Goal: Task Accomplishment & Management: Use online tool/utility

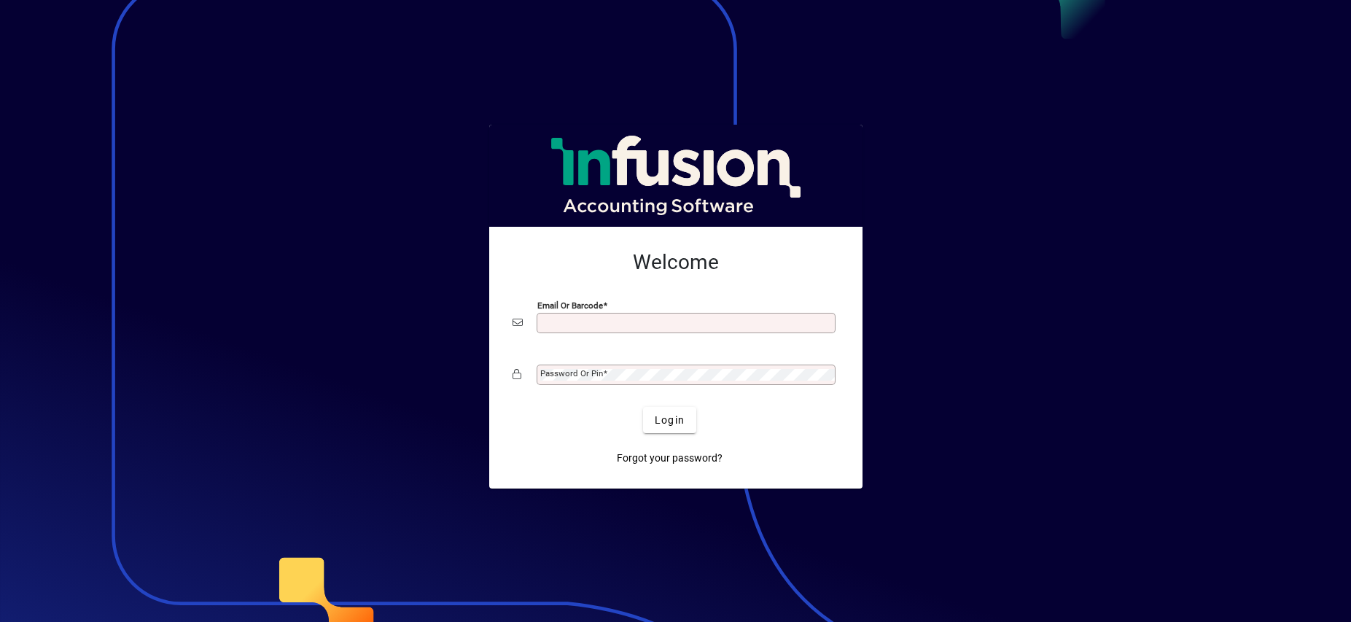
scroll to position [6, 0]
type input "**********"
click at [669, 419] on button "Login" at bounding box center [669, 420] width 53 height 26
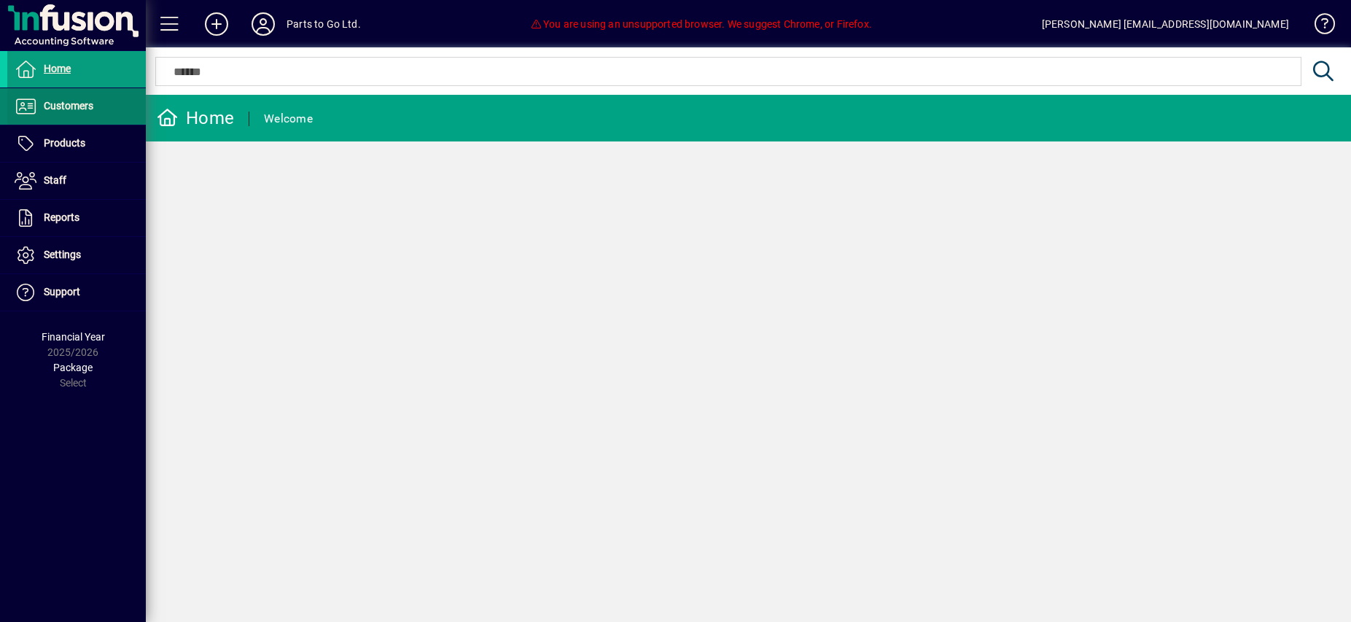
click at [77, 105] on span "Customers" at bounding box center [69, 106] width 50 height 12
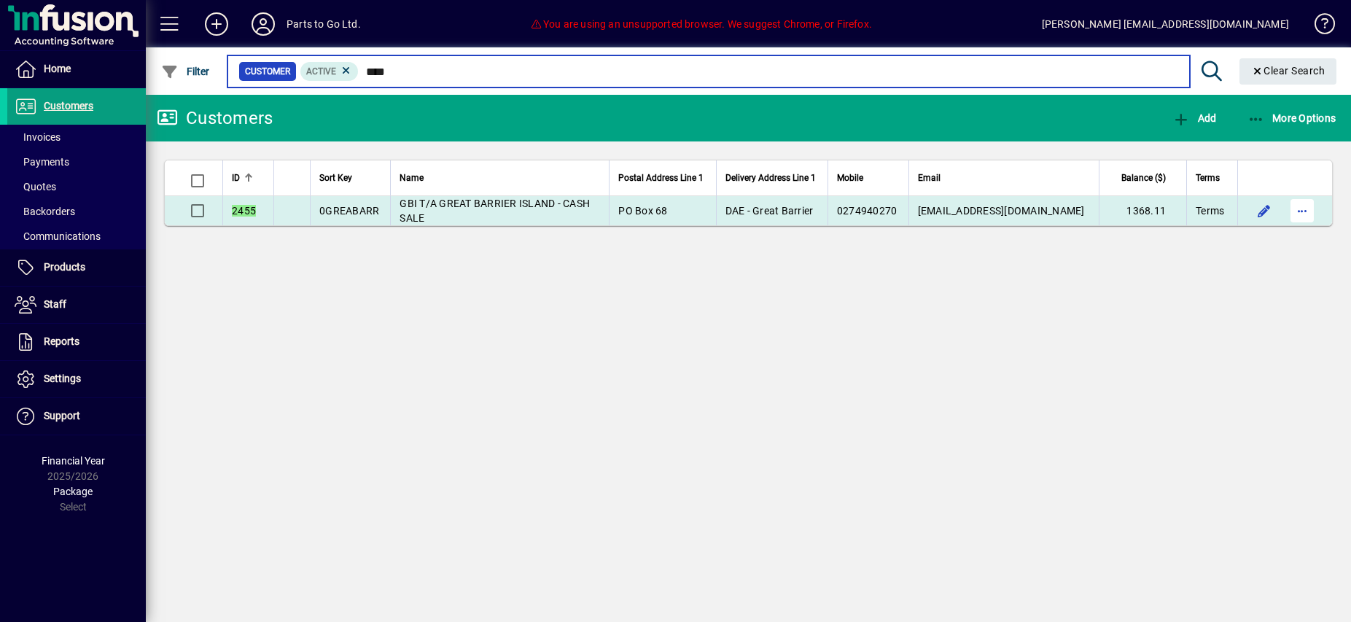
type input "****"
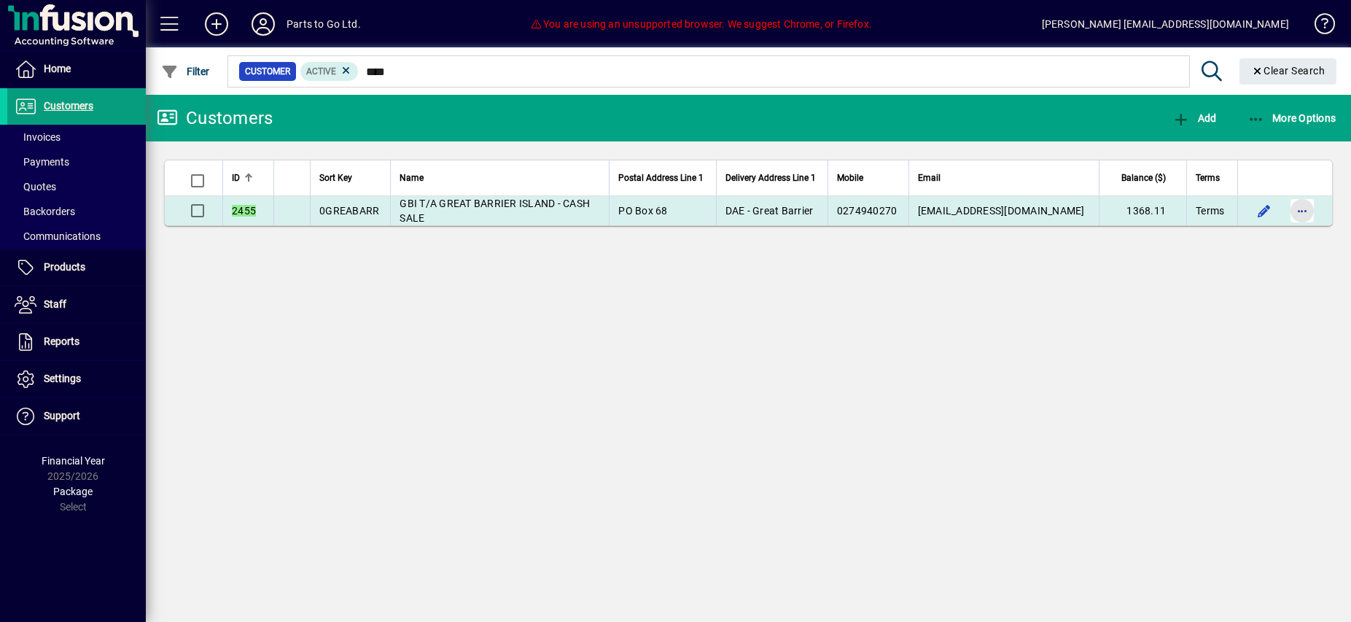
click at [1295, 212] on span "button" at bounding box center [1302, 210] width 35 height 35
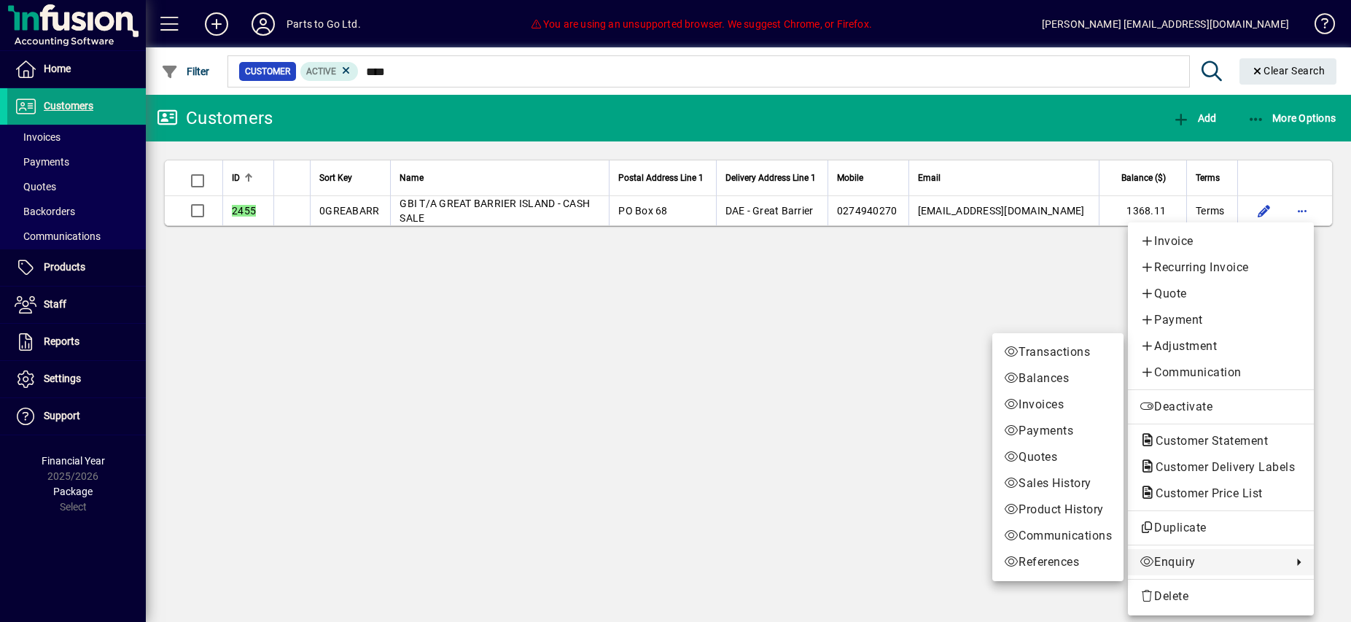
click at [1030, 405] on span "Invoices" at bounding box center [1058, 404] width 108 height 17
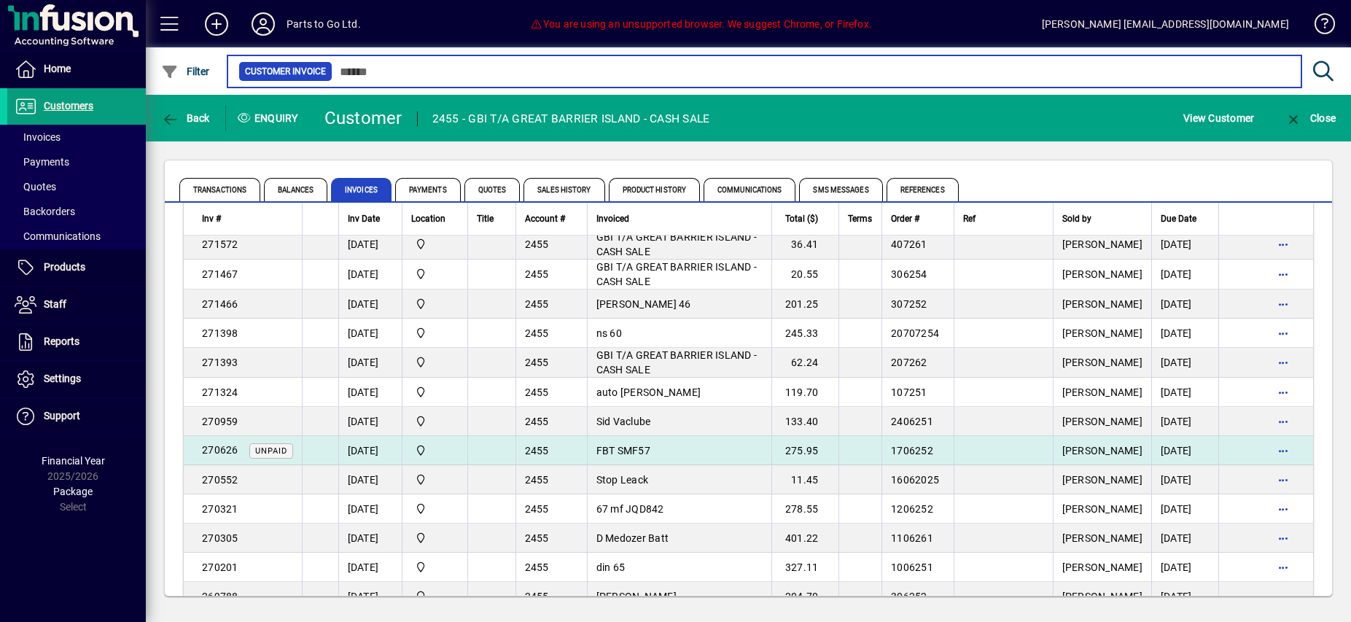
scroll to position [1649, 0]
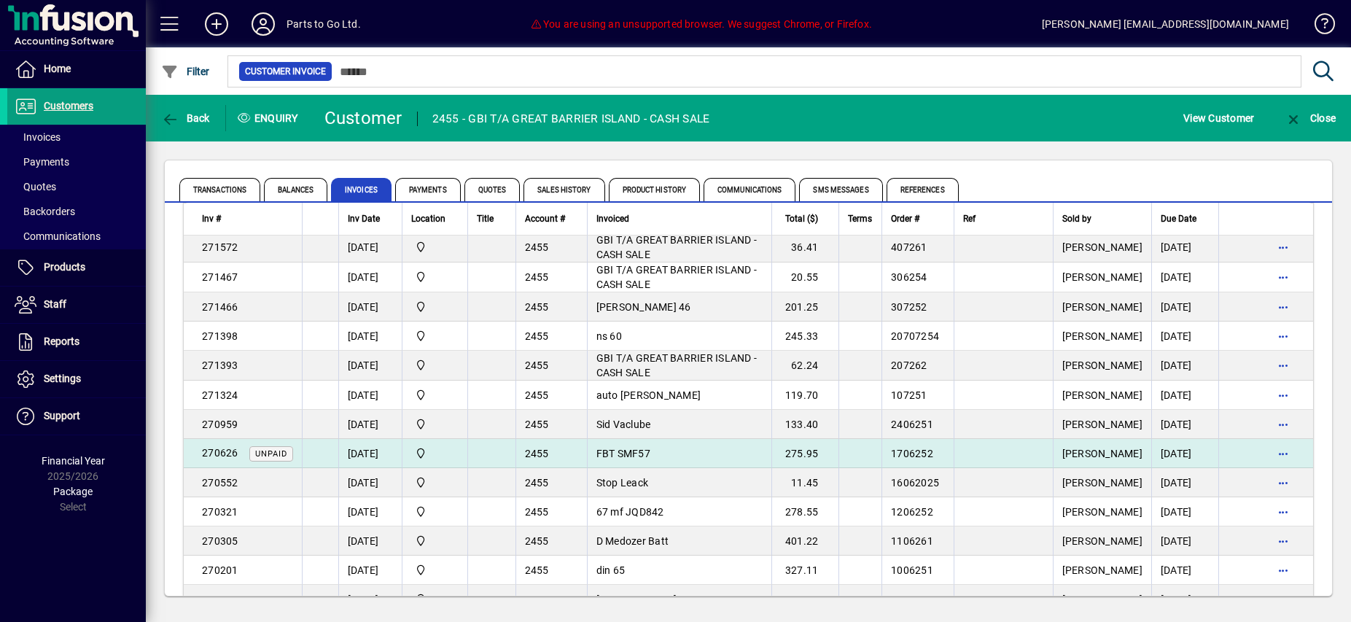
click at [680, 446] on td "FBT SMF57" at bounding box center [679, 453] width 184 height 29
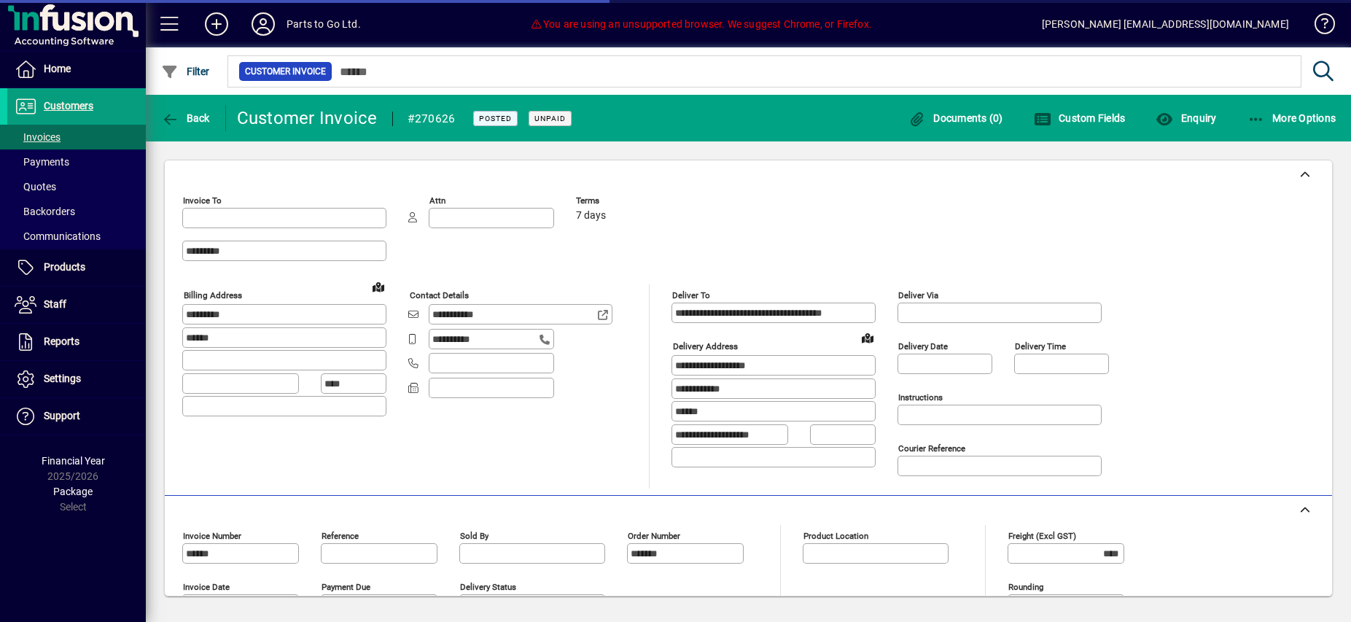
type input "**********"
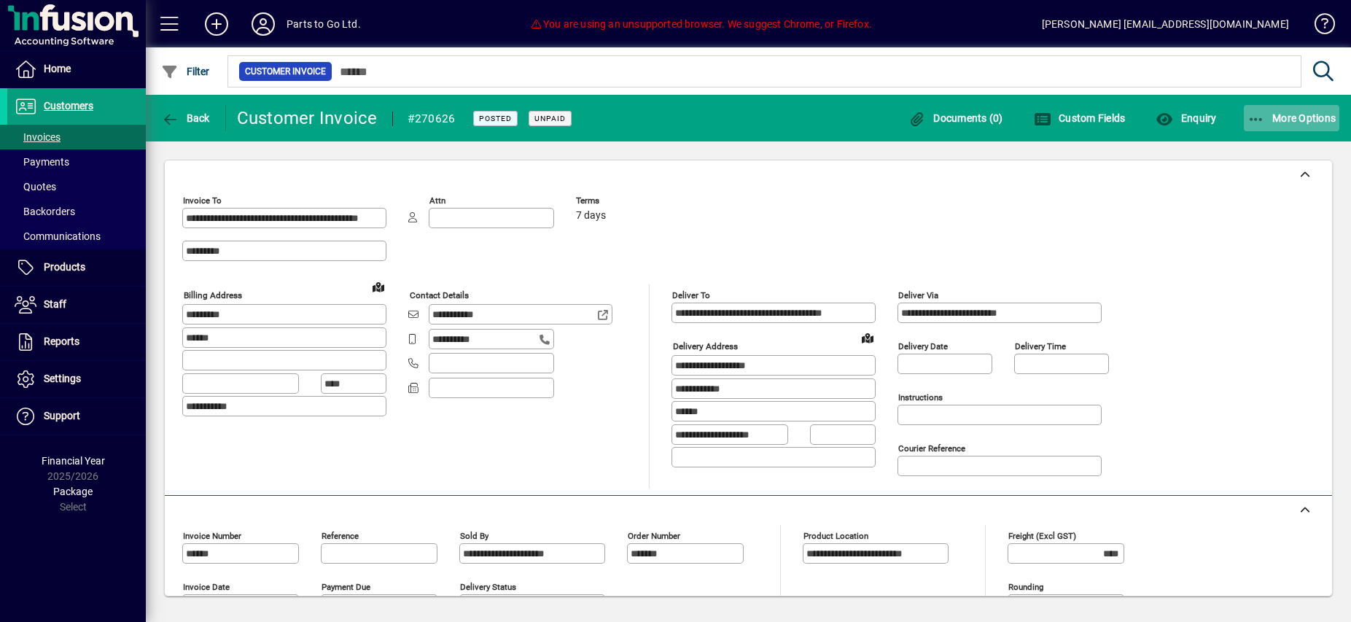
click at [1250, 120] on icon "button" at bounding box center [1257, 119] width 18 height 15
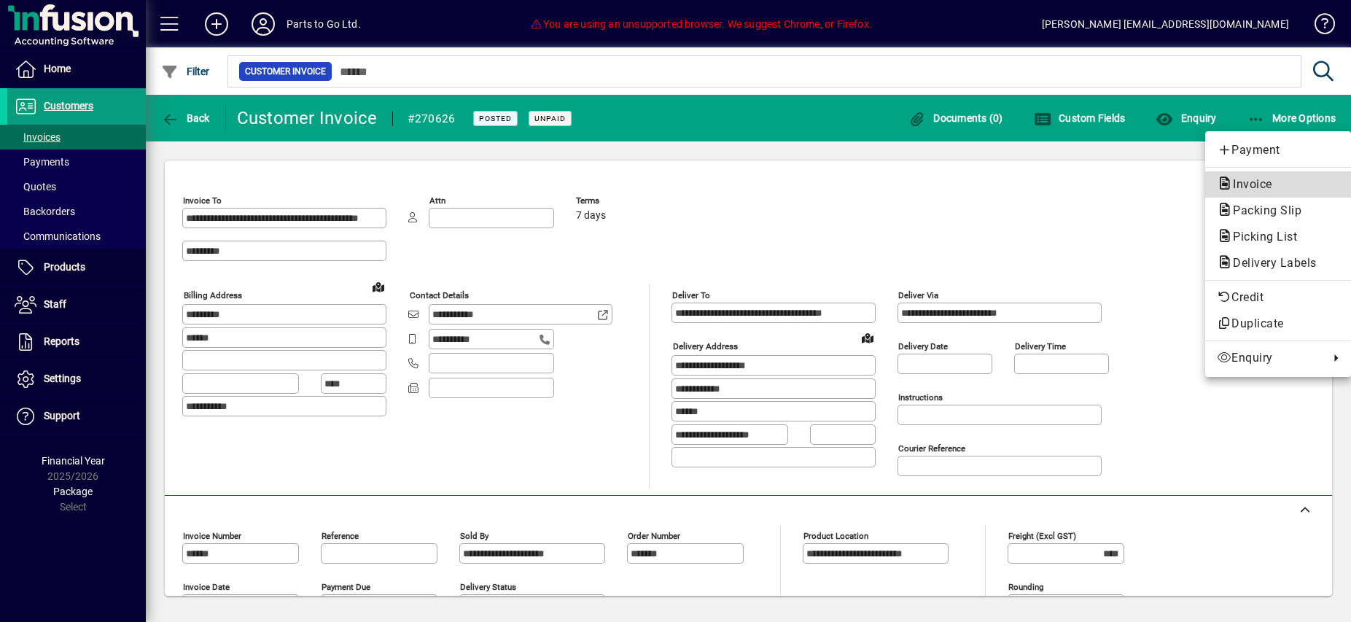
click at [1261, 183] on span "Invoice" at bounding box center [1248, 184] width 63 height 14
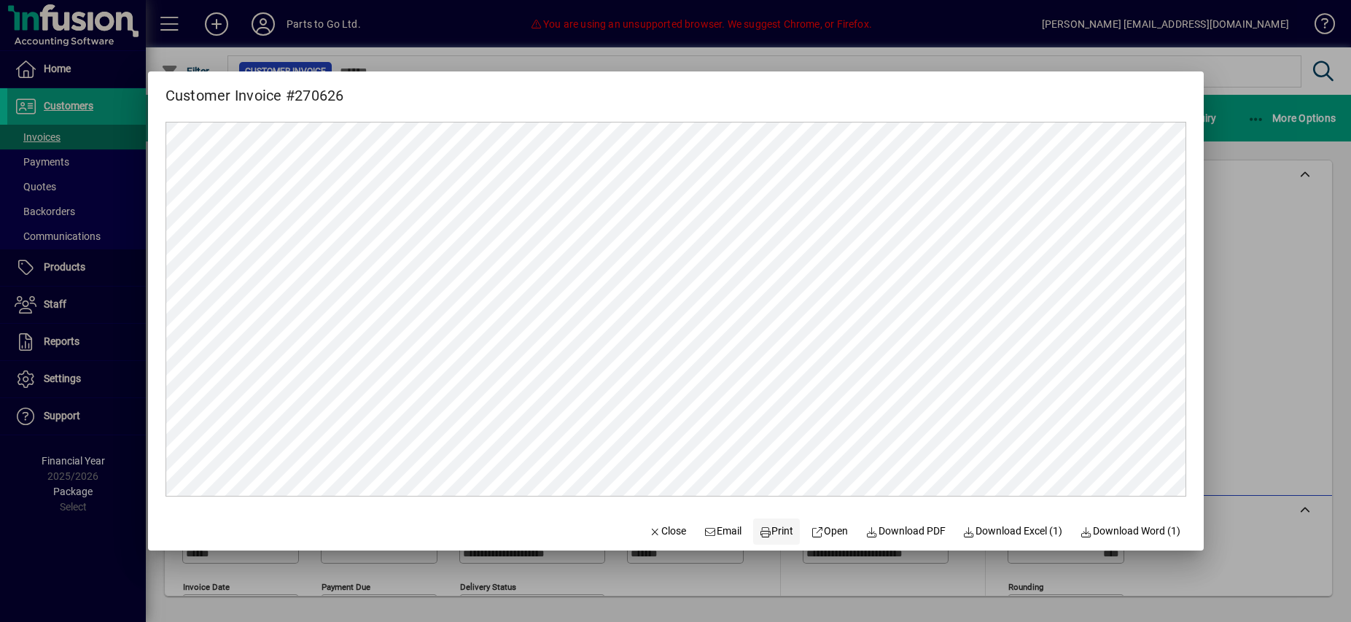
click at [770, 533] on span "Print" at bounding box center [776, 531] width 35 height 15
click at [656, 533] on span "Close" at bounding box center [668, 531] width 38 height 15
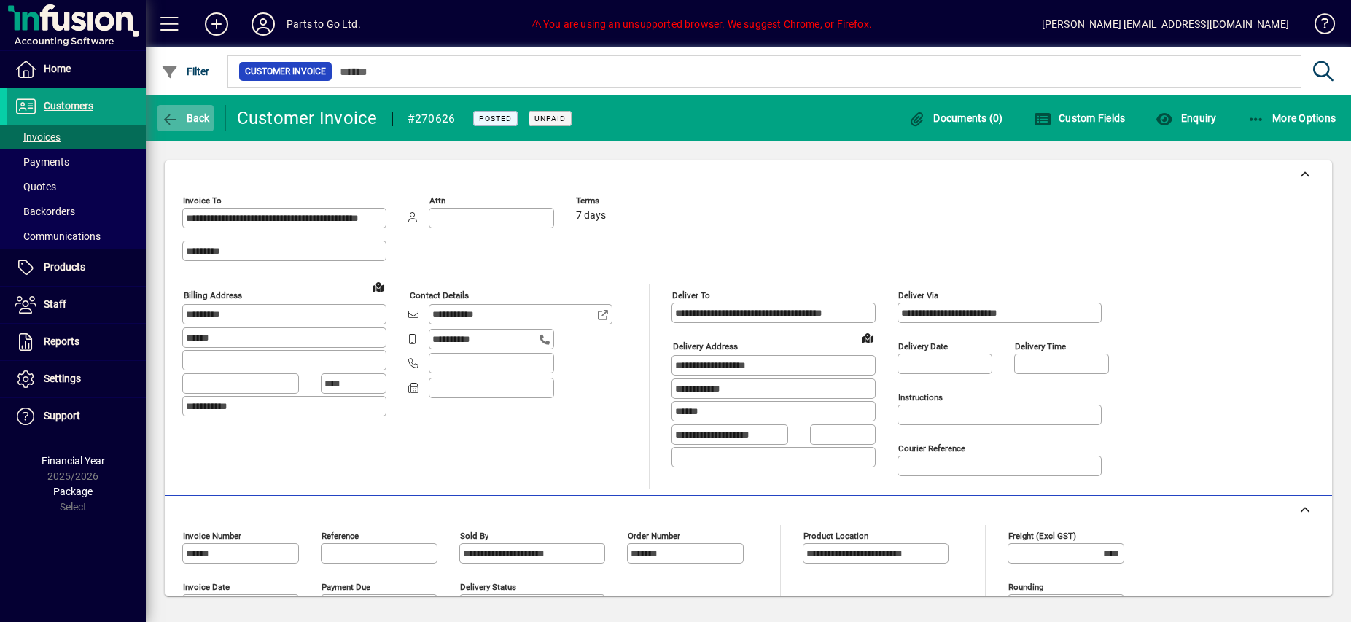
click at [172, 114] on icon "button" at bounding box center [170, 119] width 18 height 15
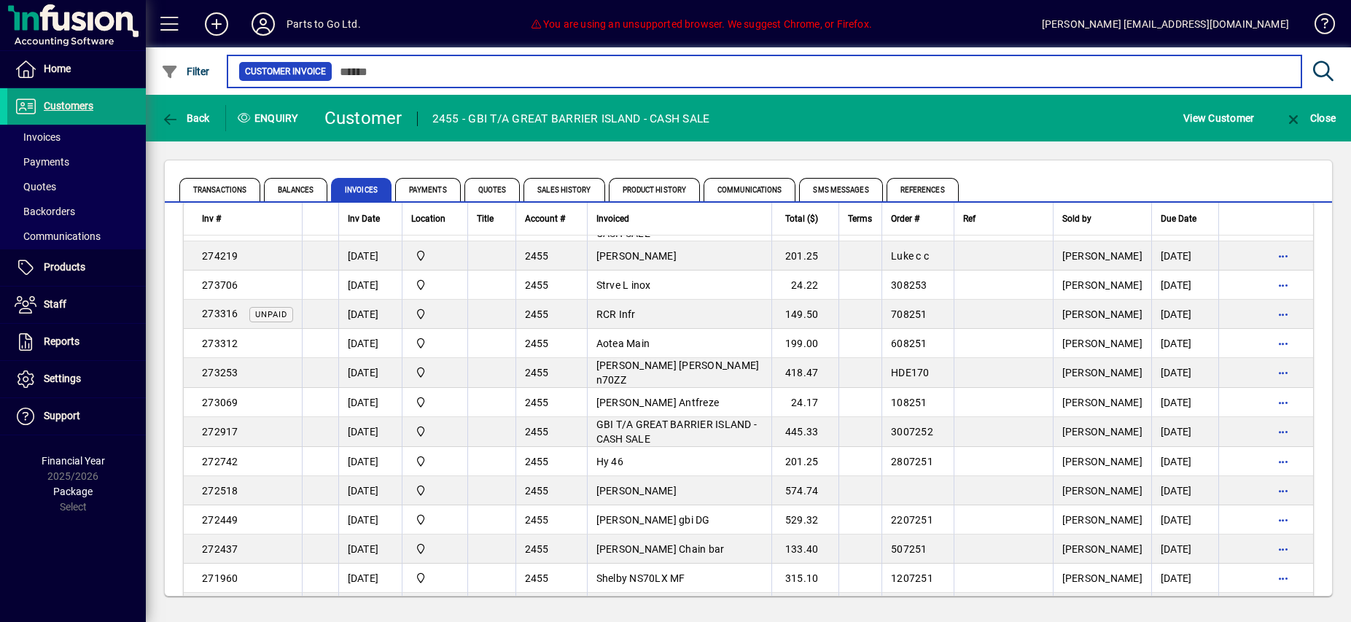
scroll to position [1110, 0]
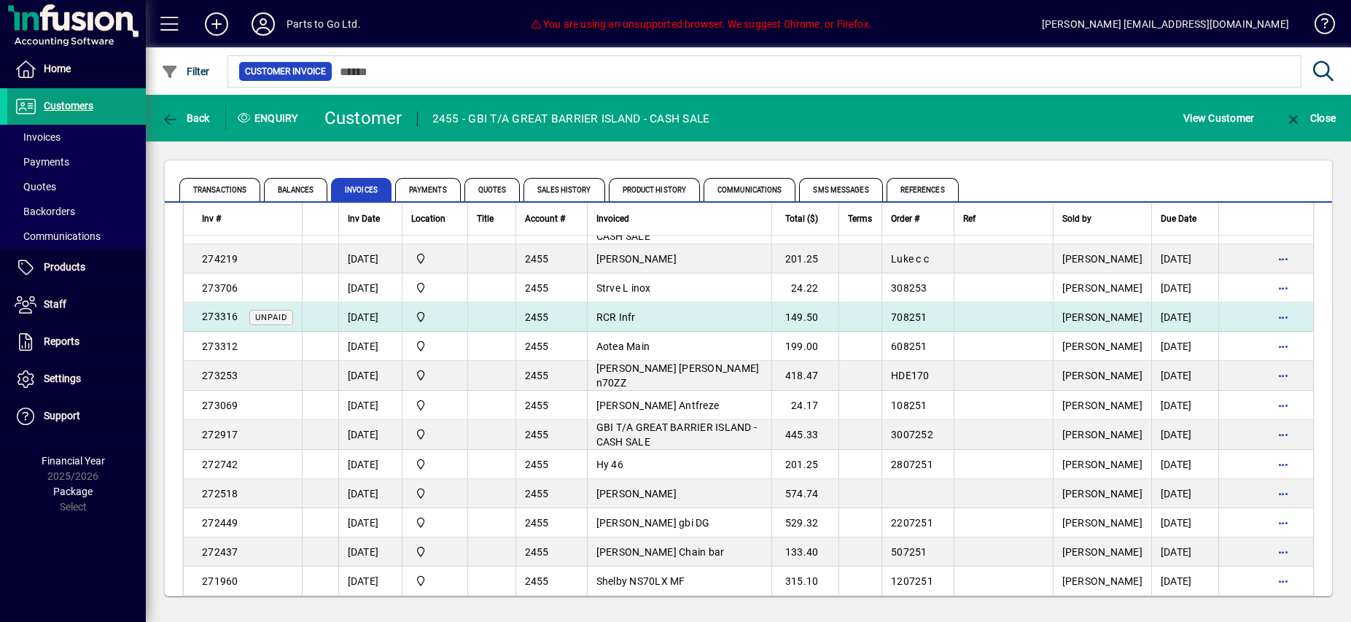
click at [636, 313] on span "RCR Infr" at bounding box center [615, 317] width 39 height 12
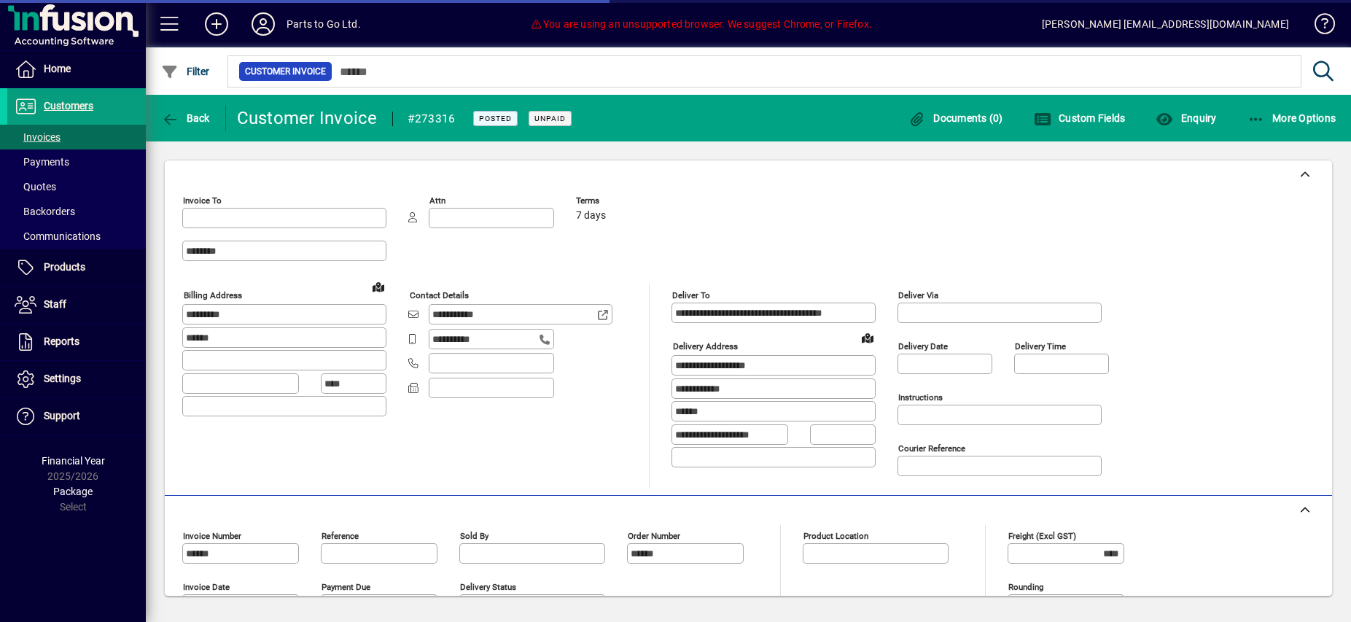
type input "**********"
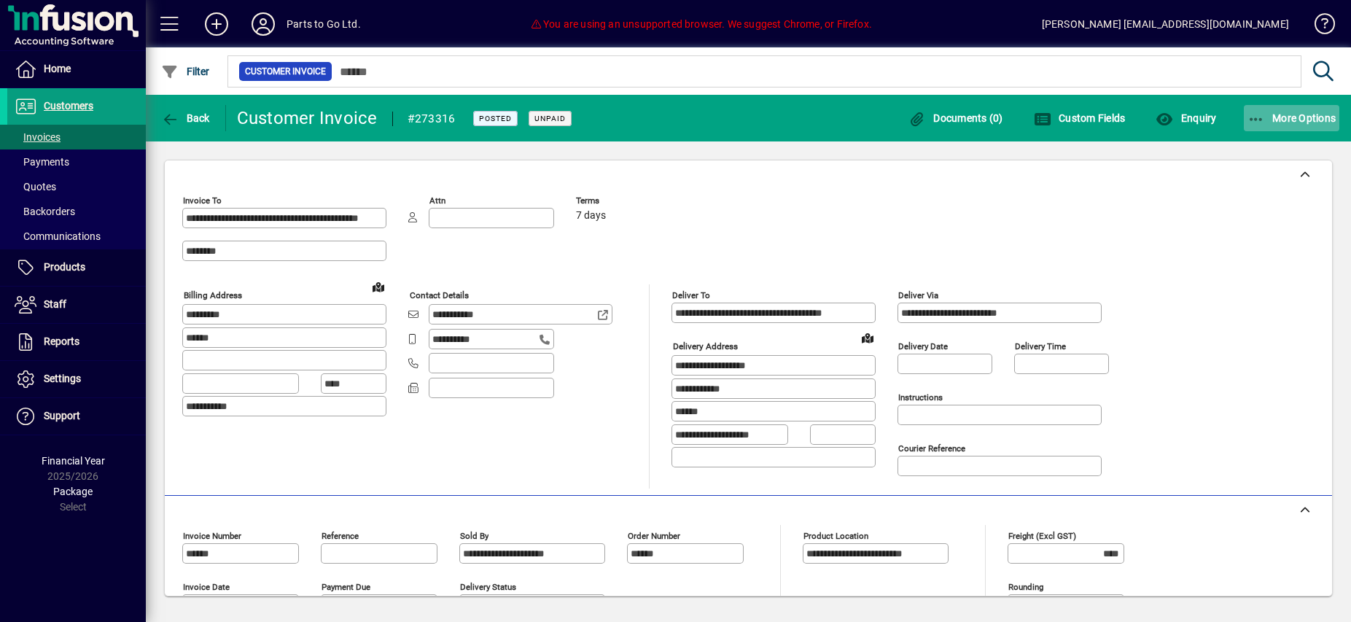
click at [1259, 120] on icon "button" at bounding box center [1257, 119] width 18 height 15
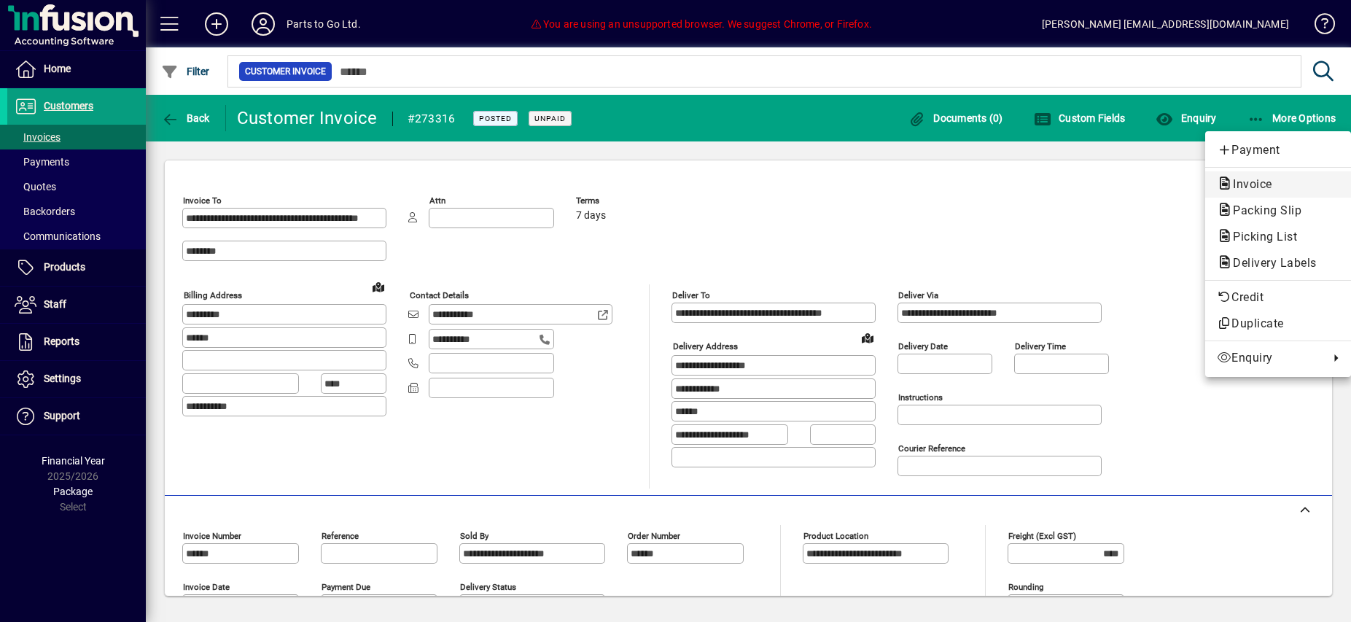
click at [1245, 184] on span "Invoice" at bounding box center [1248, 184] width 63 height 14
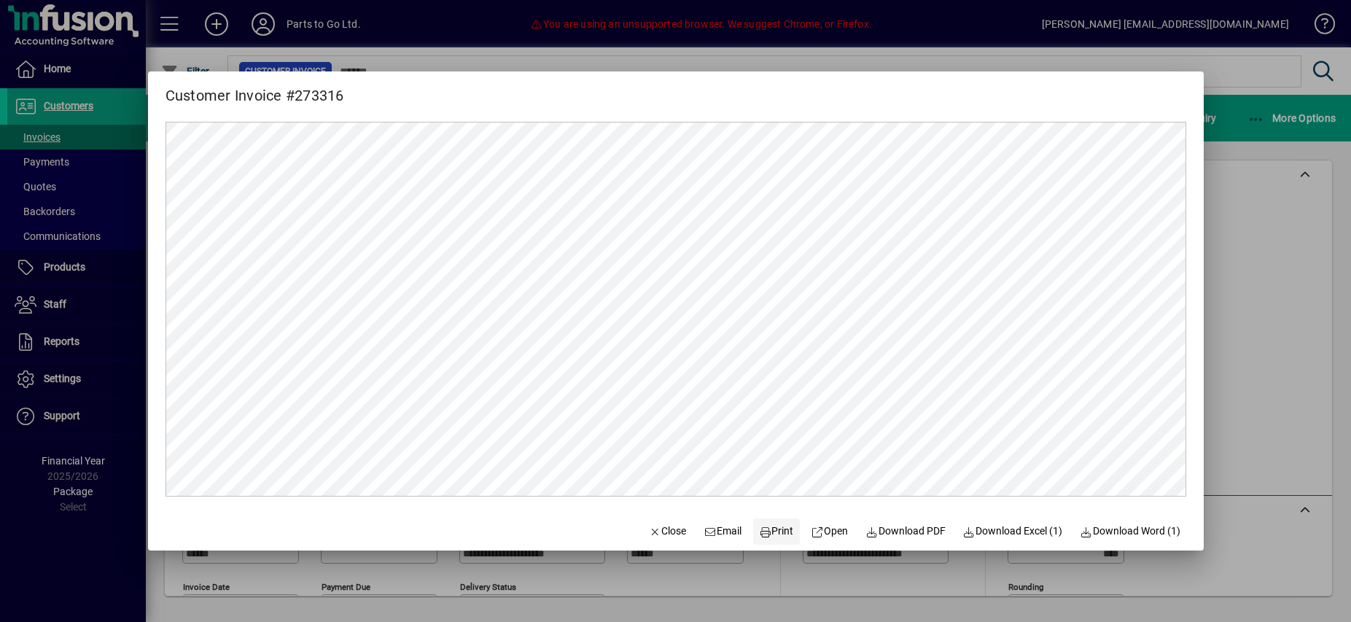
click at [770, 534] on span "Print" at bounding box center [776, 531] width 35 height 15
click at [649, 529] on span "Close" at bounding box center [668, 531] width 38 height 15
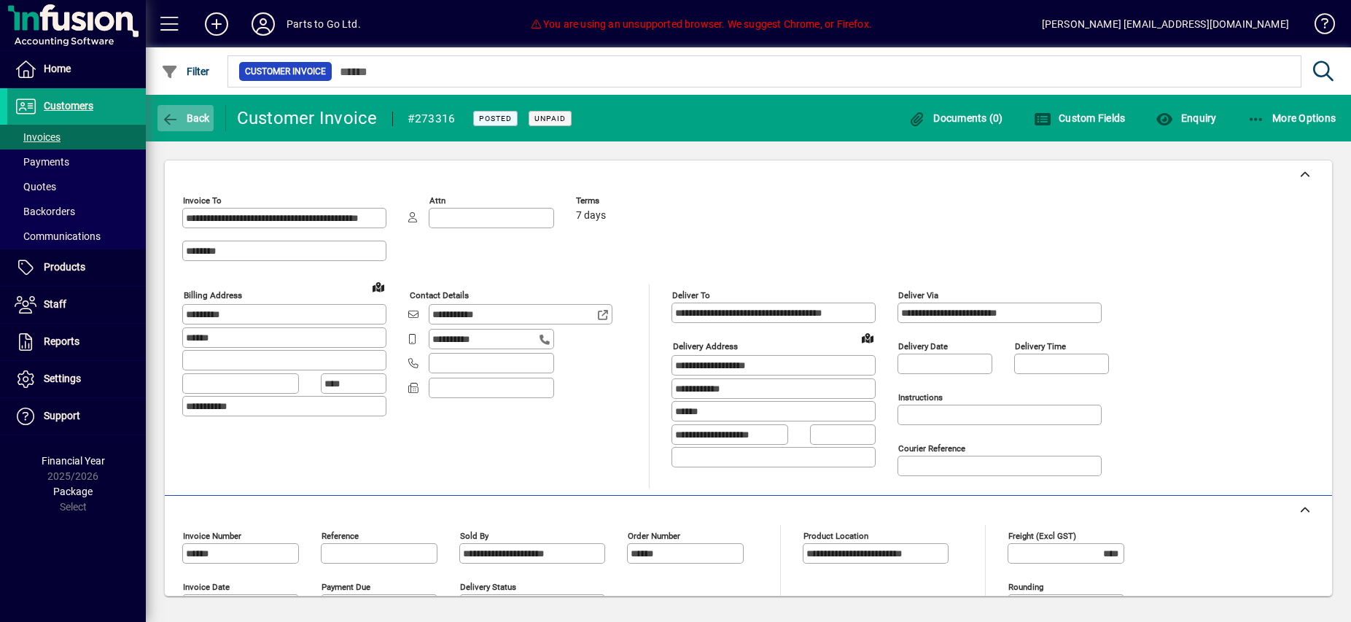
click at [187, 122] on span "Back" at bounding box center [185, 118] width 49 height 12
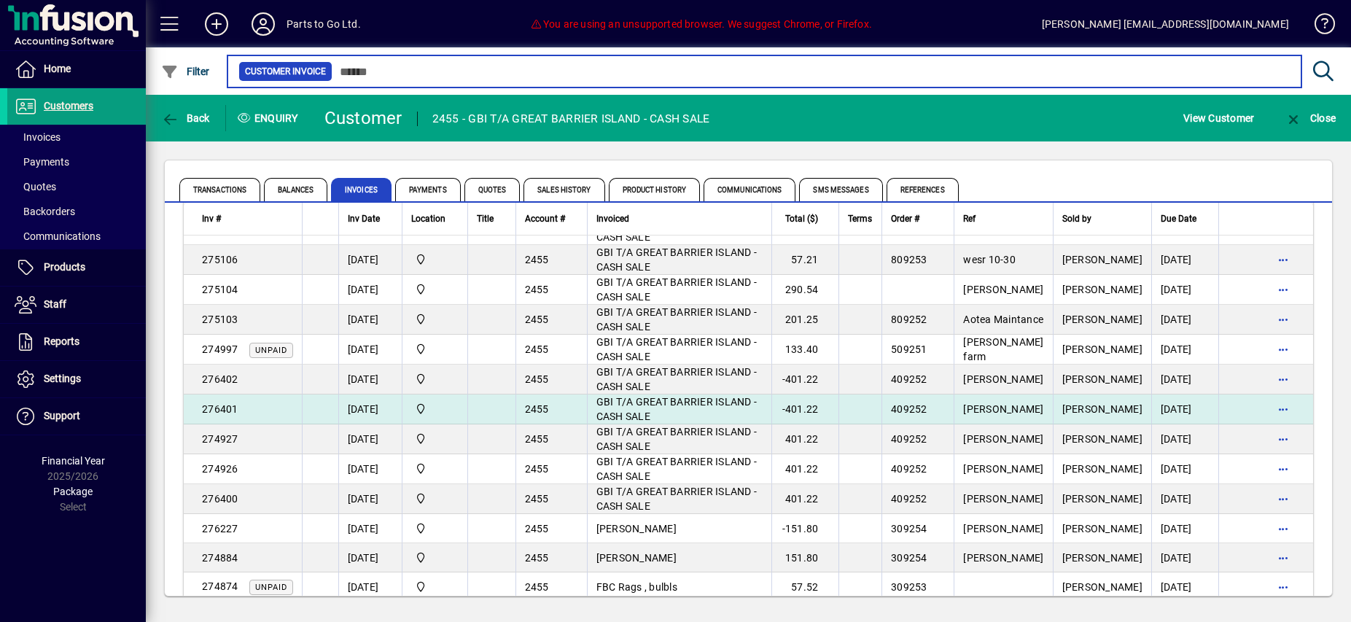
scroll to position [499, 0]
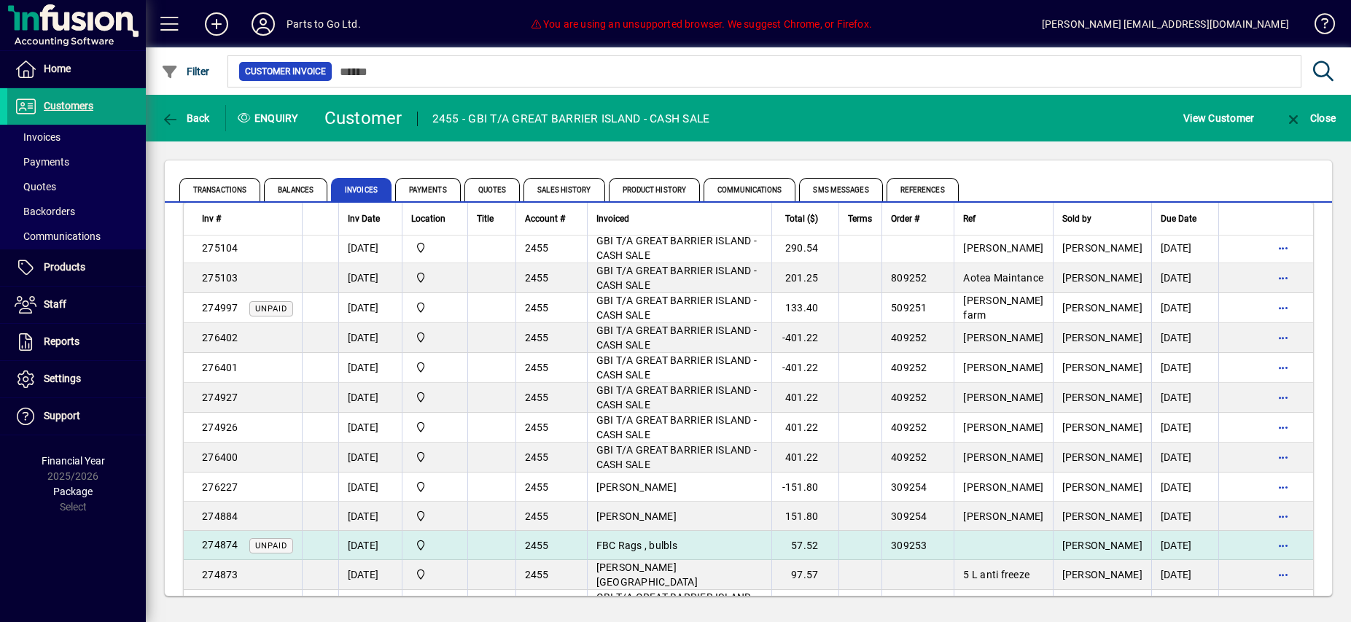
click at [490, 546] on td at bounding box center [491, 545] width 48 height 29
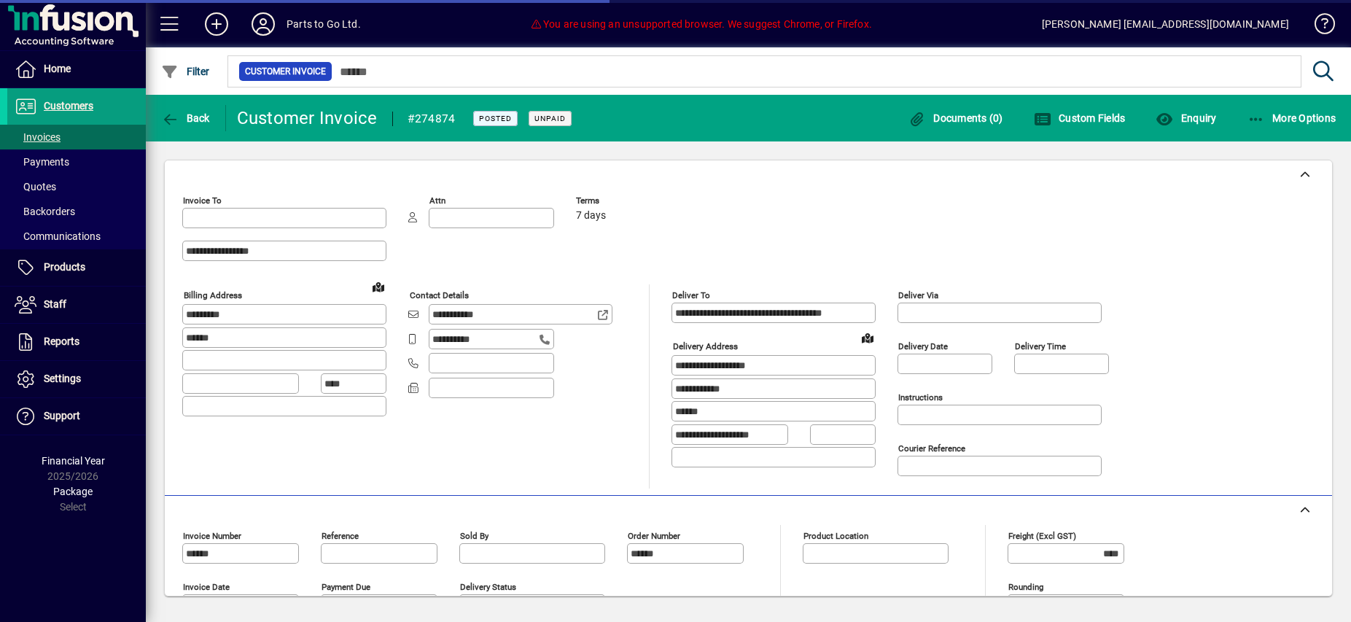
type input "**********"
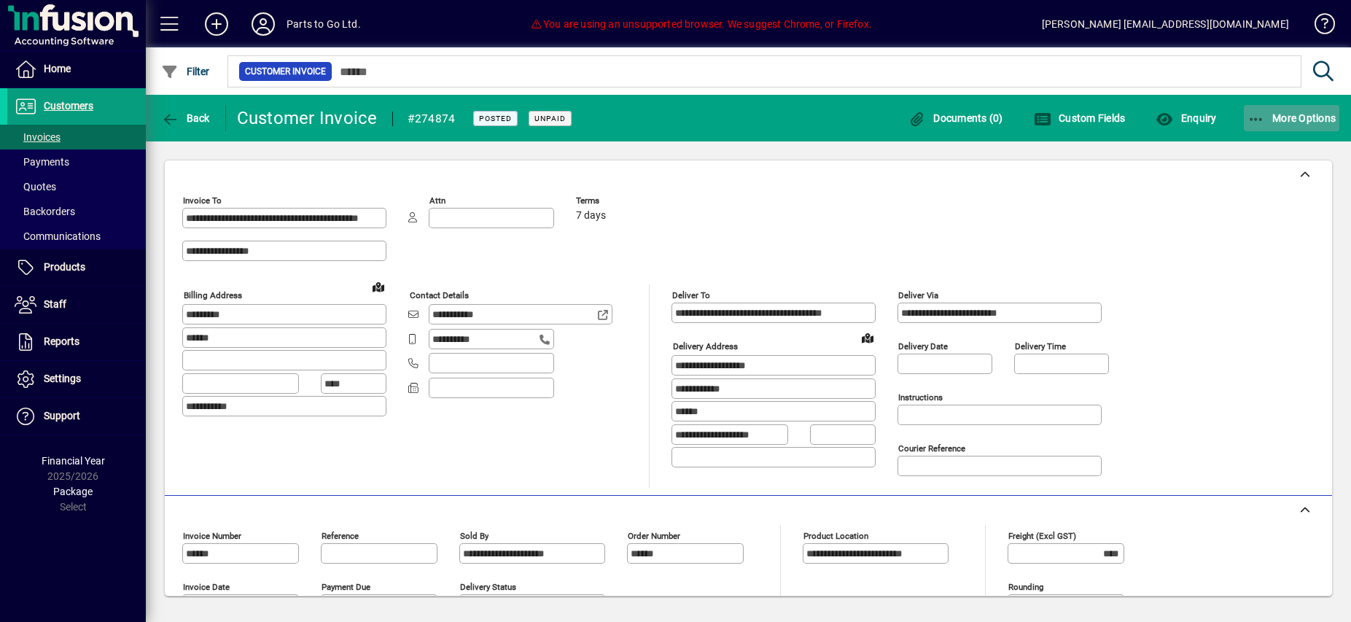
click at [1259, 117] on icon "button" at bounding box center [1257, 119] width 18 height 15
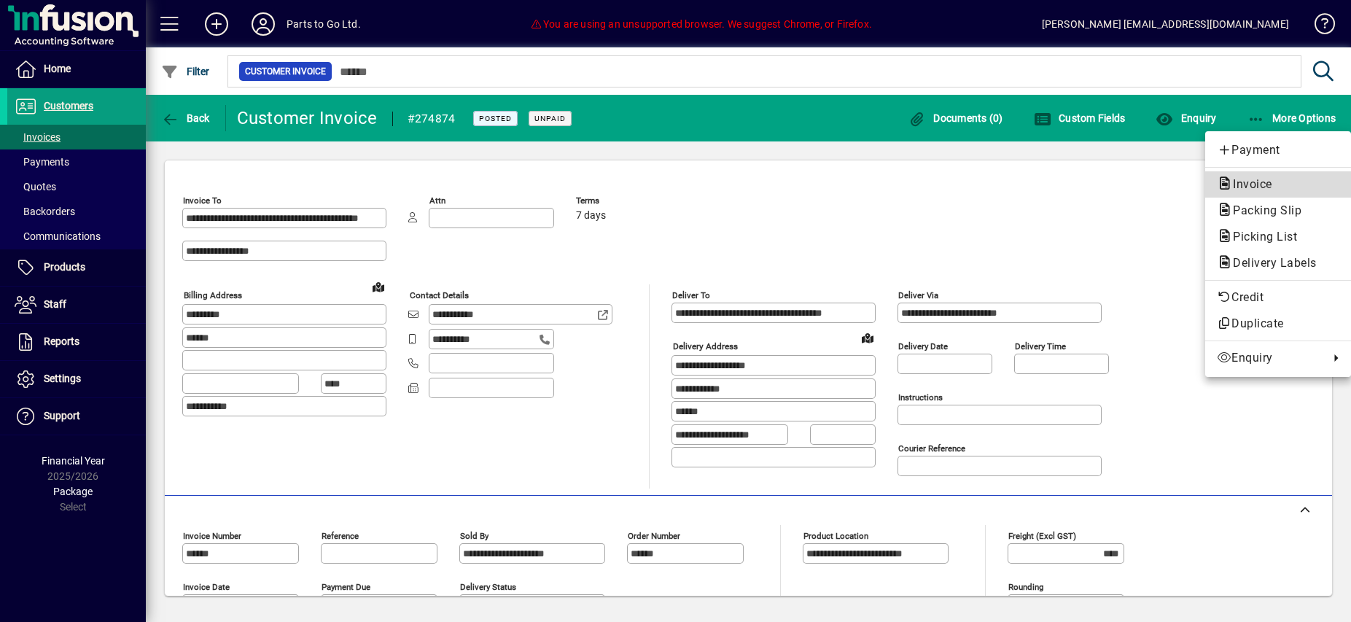
click at [1245, 182] on span "Invoice" at bounding box center [1248, 184] width 63 height 14
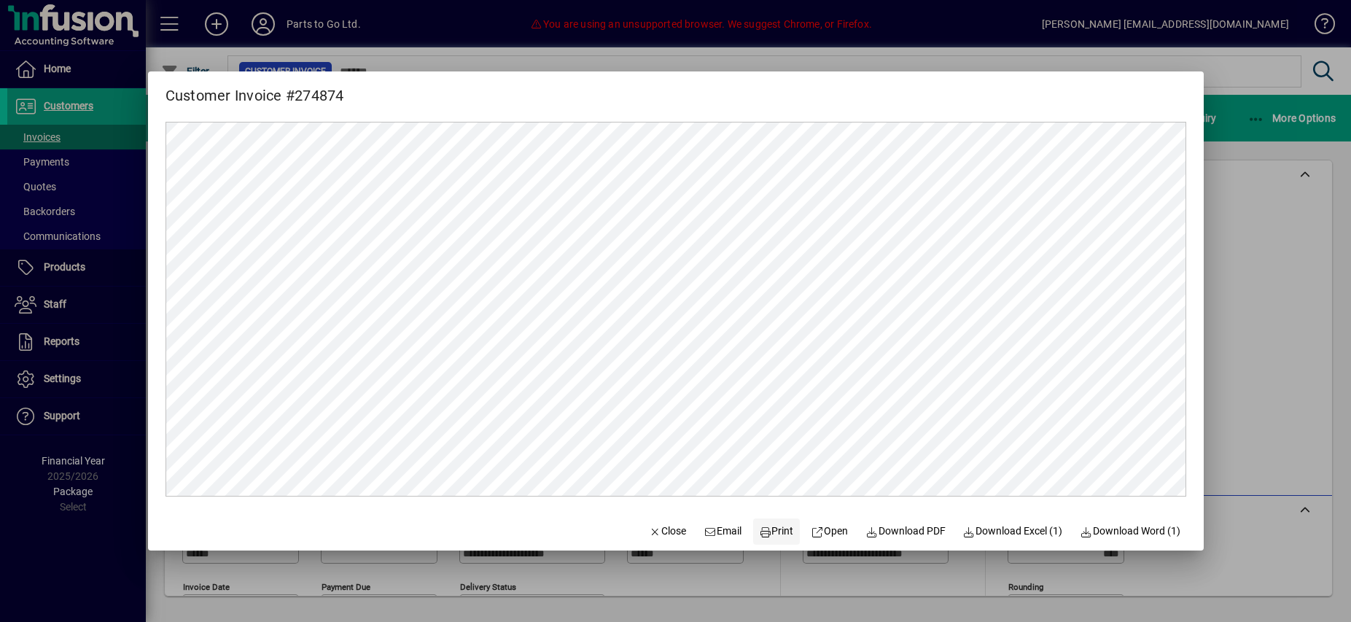
click at [766, 529] on span "Print" at bounding box center [776, 531] width 35 height 15
click at [654, 532] on span "Close" at bounding box center [668, 531] width 38 height 15
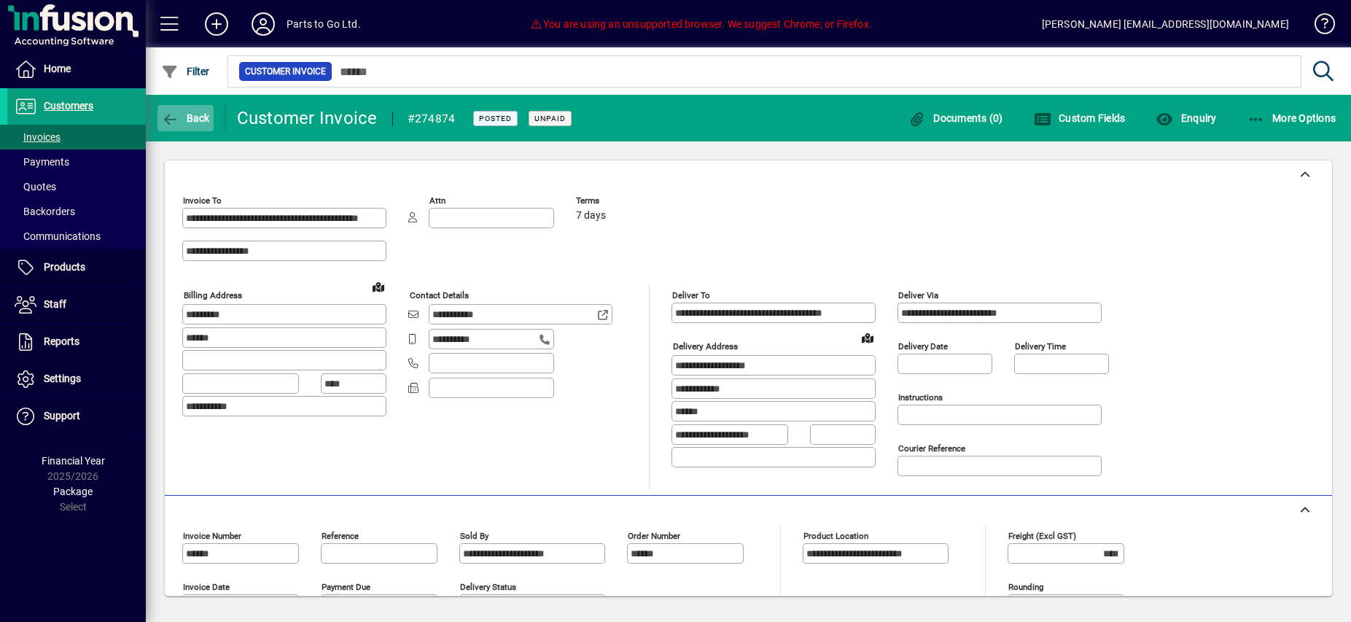
click at [187, 121] on span "Back" at bounding box center [185, 118] width 49 height 12
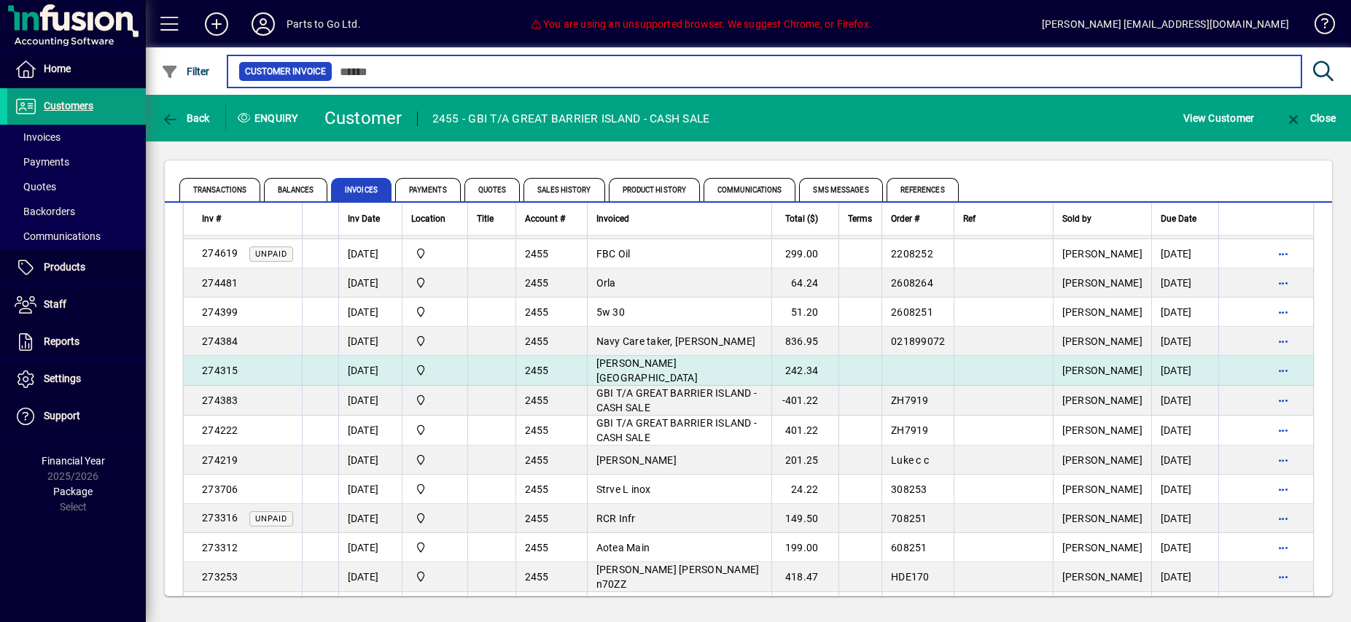
scroll to position [903, 0]
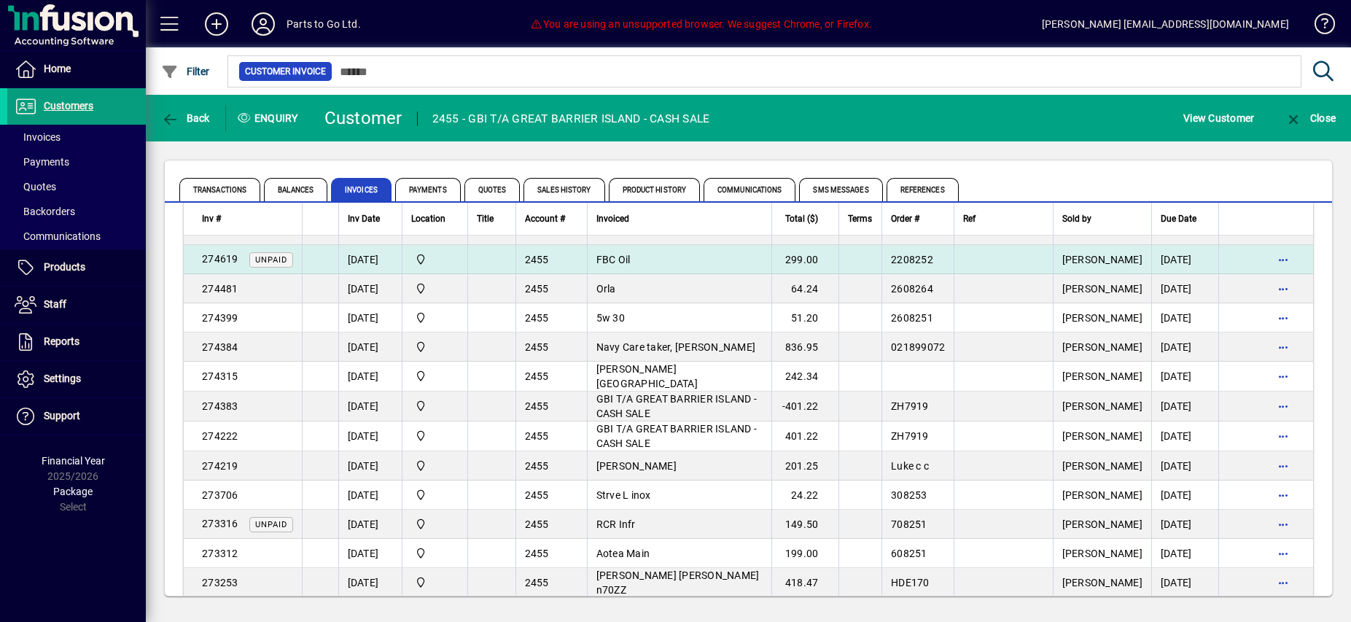
click at [494, 260] on td at bounding box center [491, 259] width 48 height 29
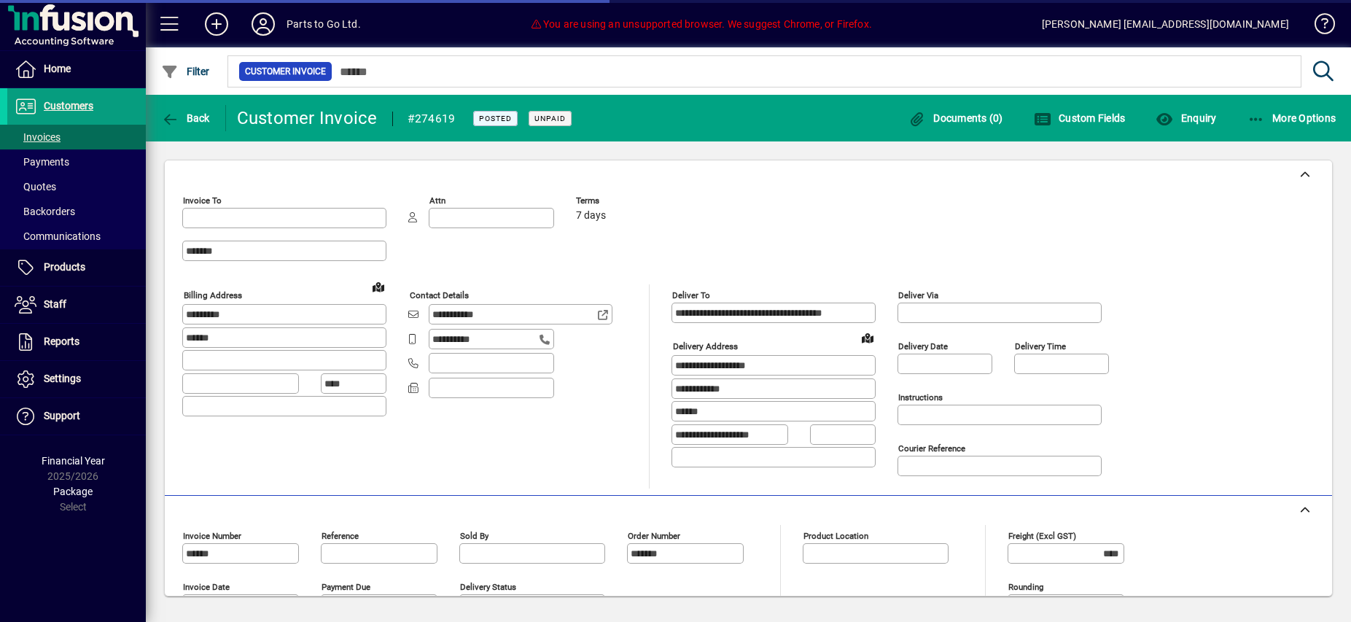
type input "**********"
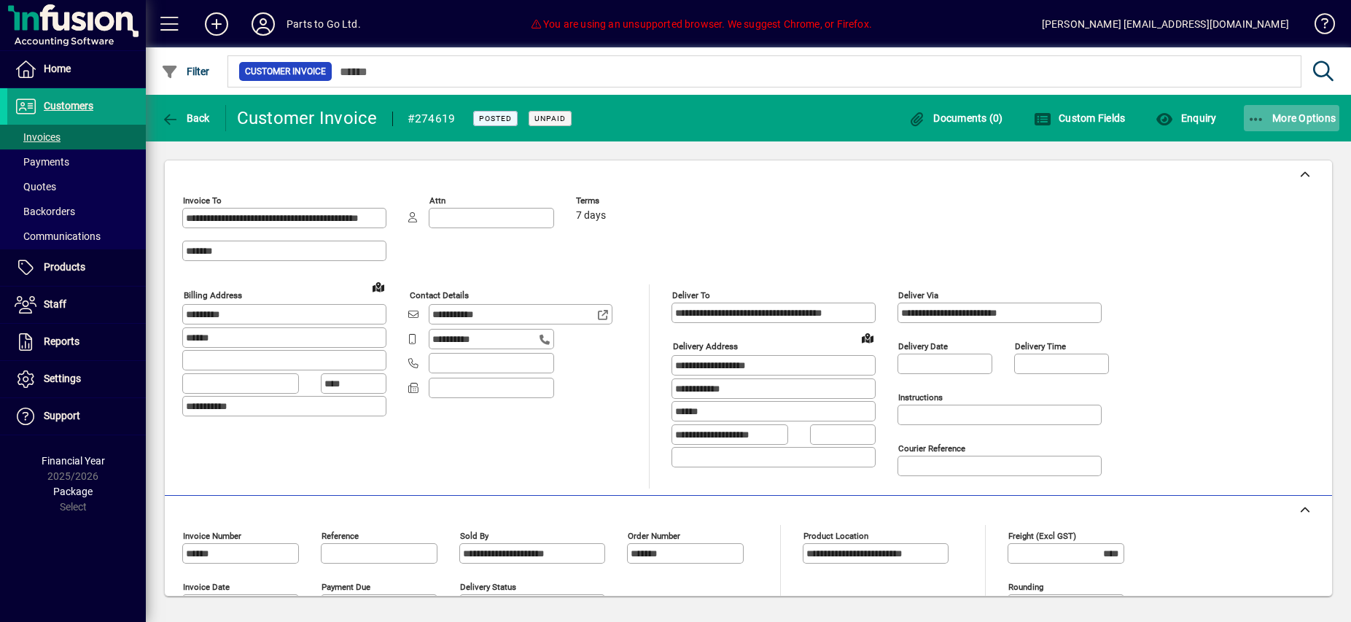
click at [1267, 117] on span "More Options" at bounding box center [1292, 118] width 89 height 12
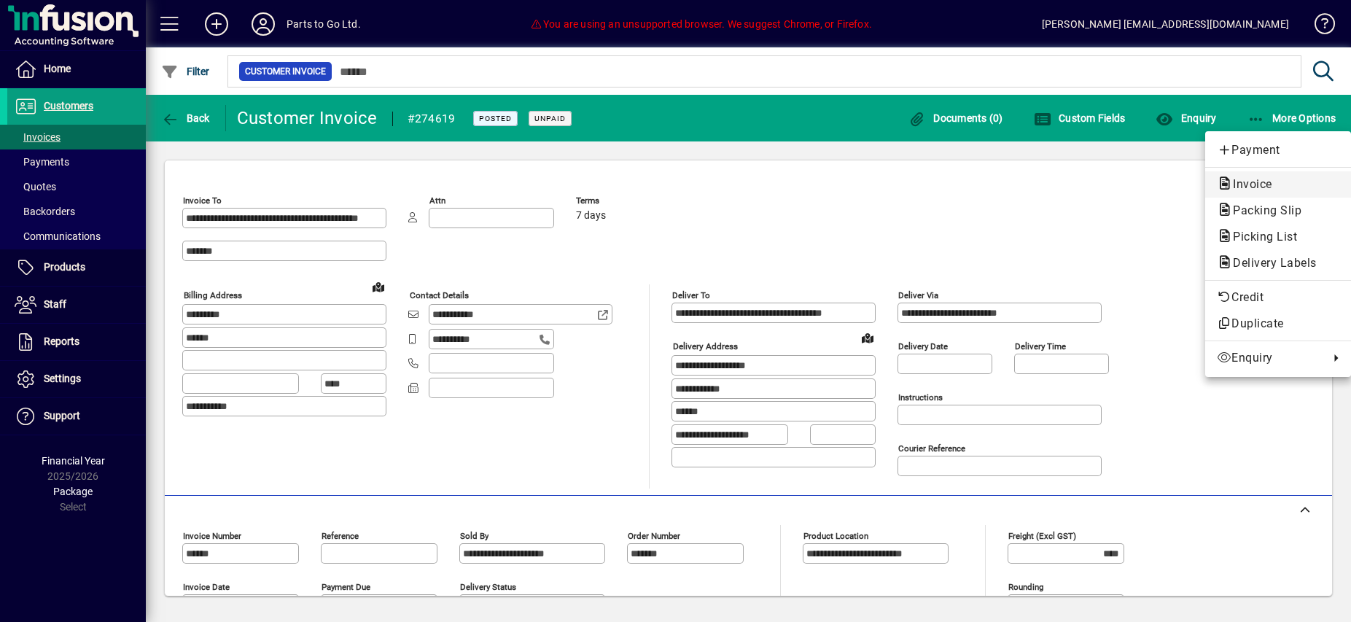
click at [1245, 189] on span "Invoice" at bounding box center [1248, 184] width 63 height 14
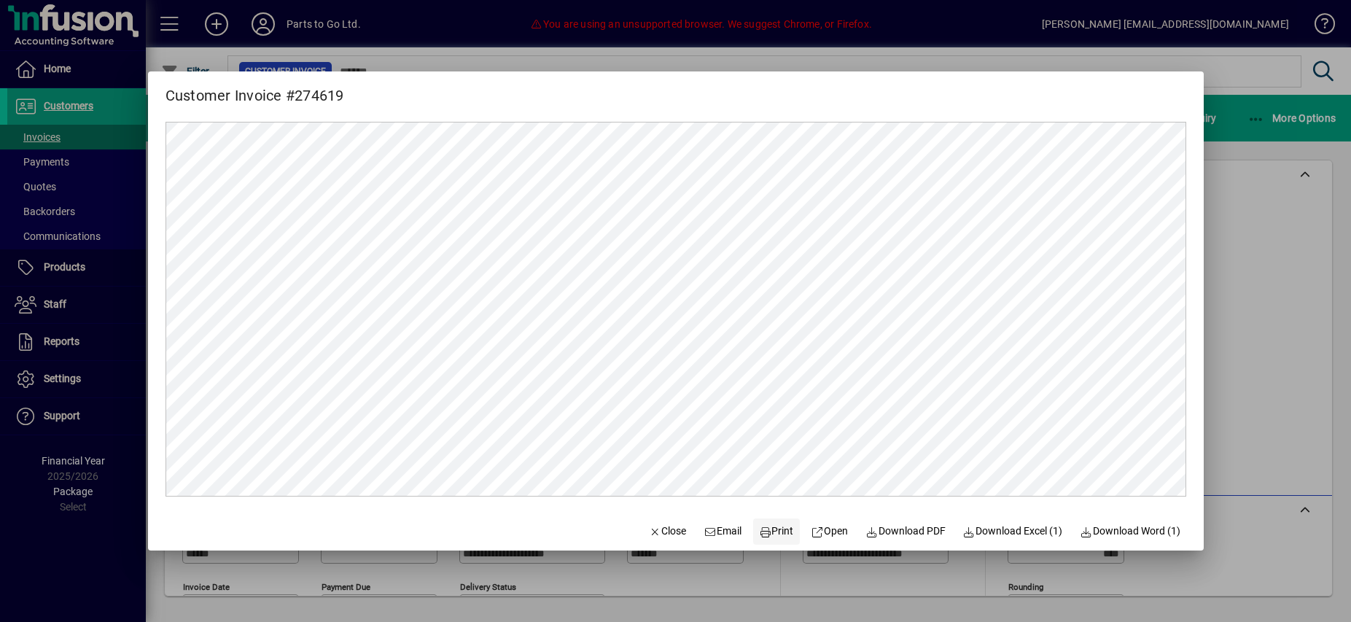
click at [777, 529] on span "Print" at bounding box center [776, 531] width 35 height 15
click at [656, 529] on span "Close" at bounding box center [668, 531] width 38 height 15
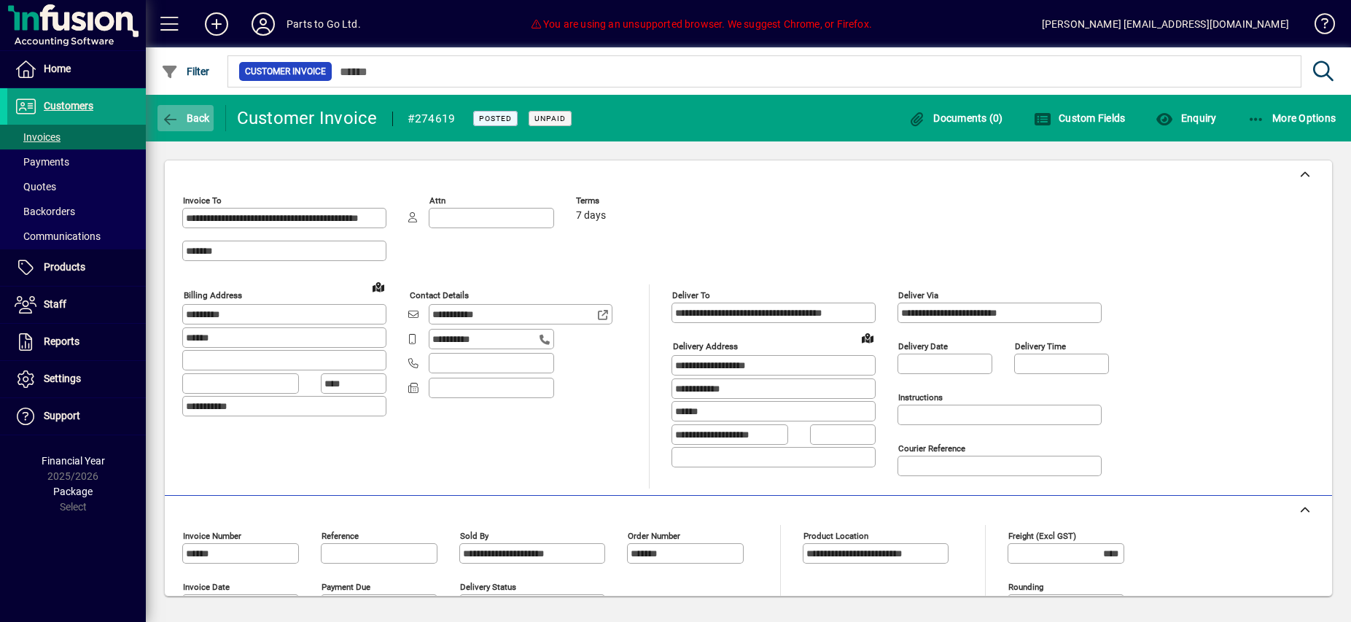
click at [182, 117] on span "Back" at bounding box center [185, 118] width 49 height 12
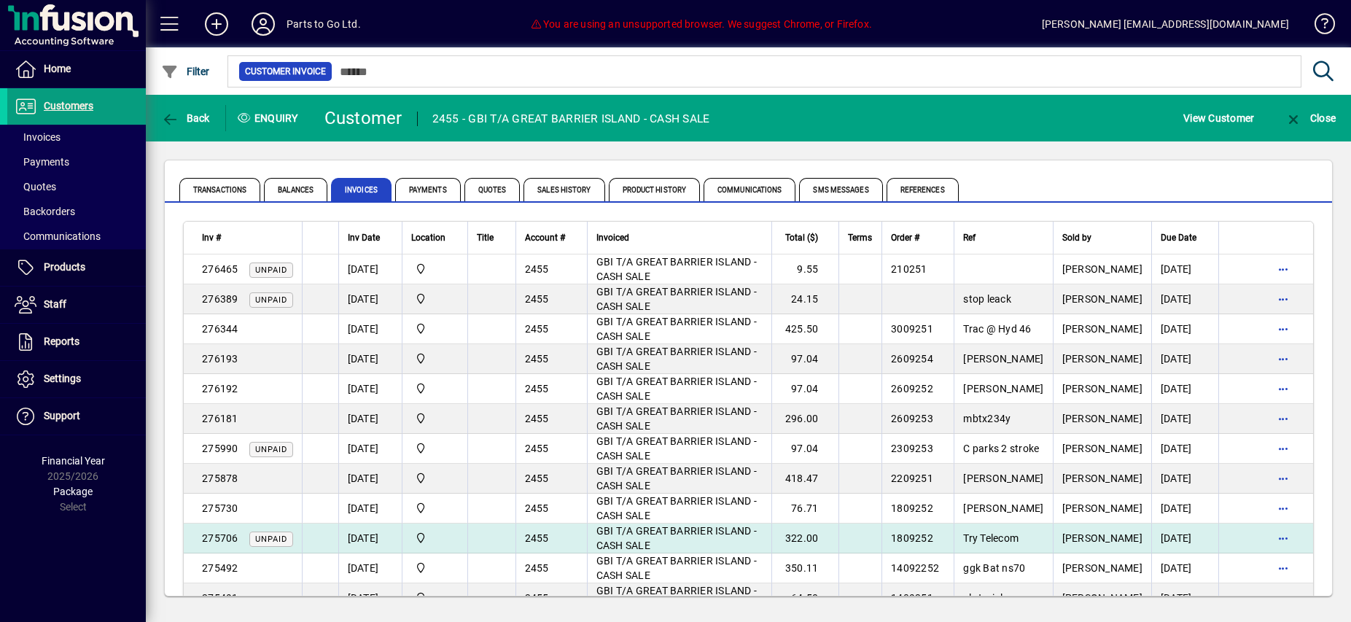
click at [364, 534] on td "[DATE]" at bounding box center [369, 539] width 63 height 30
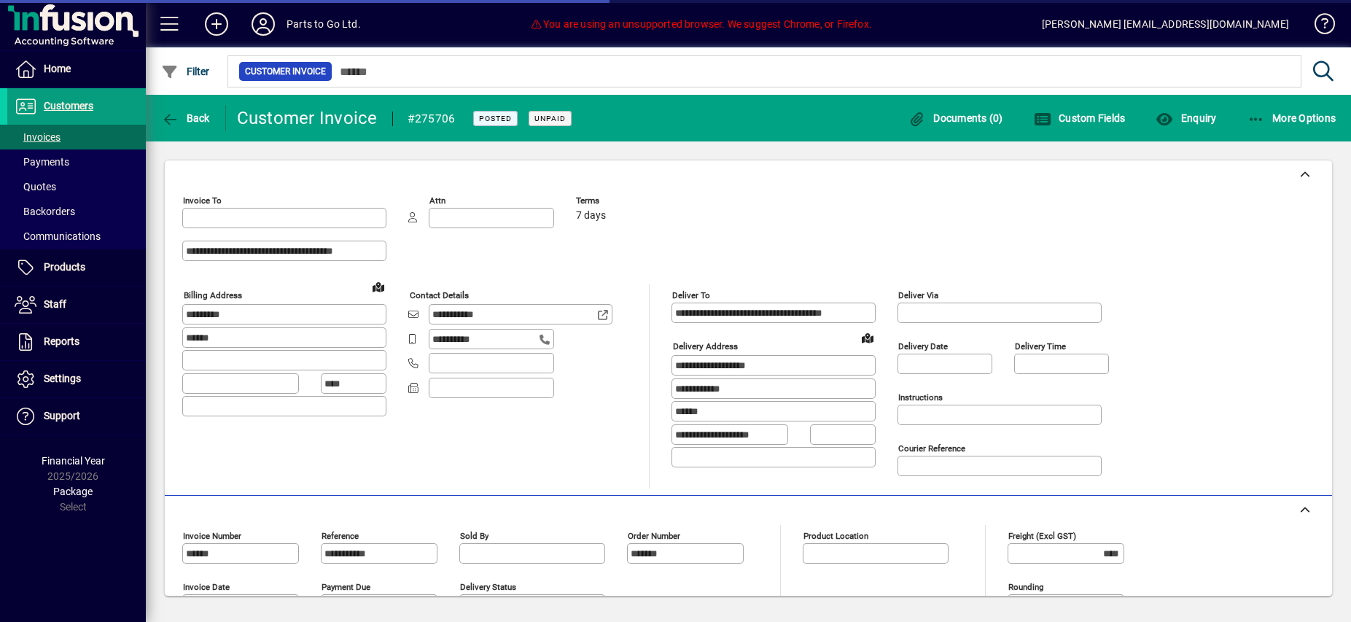
type input "**********"
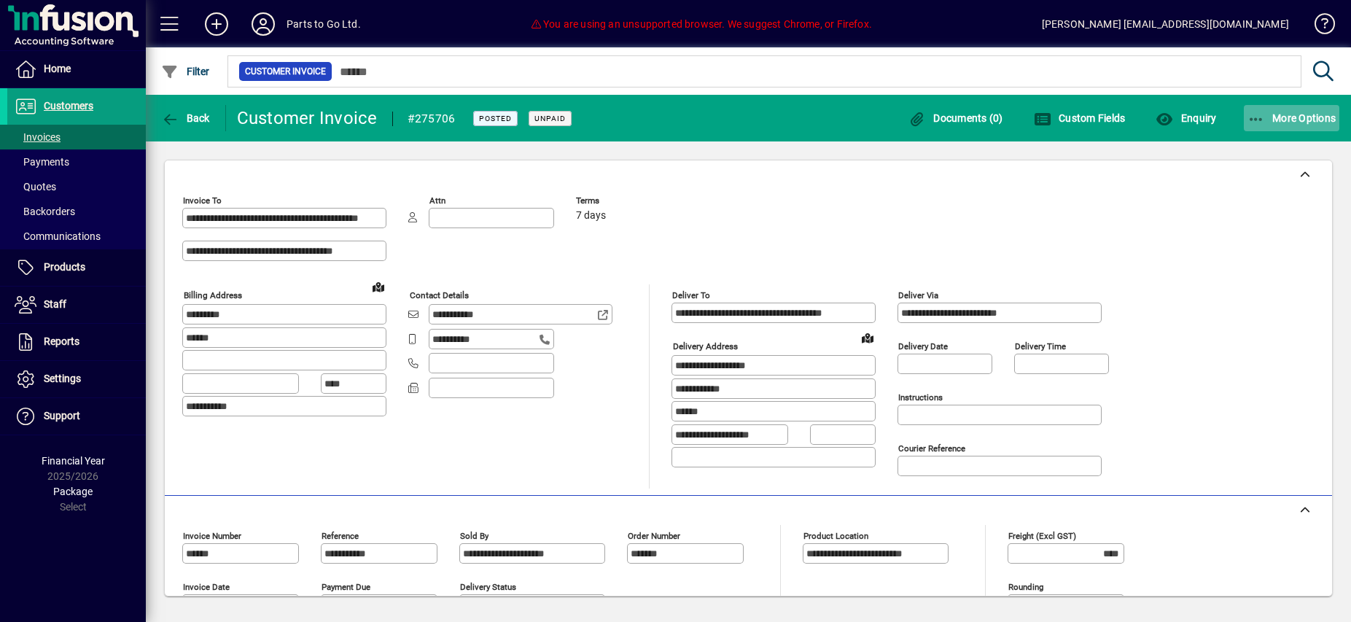
click at [1252, 116] on icon "button" at bounding box center [1257, 119] width 18 height 15
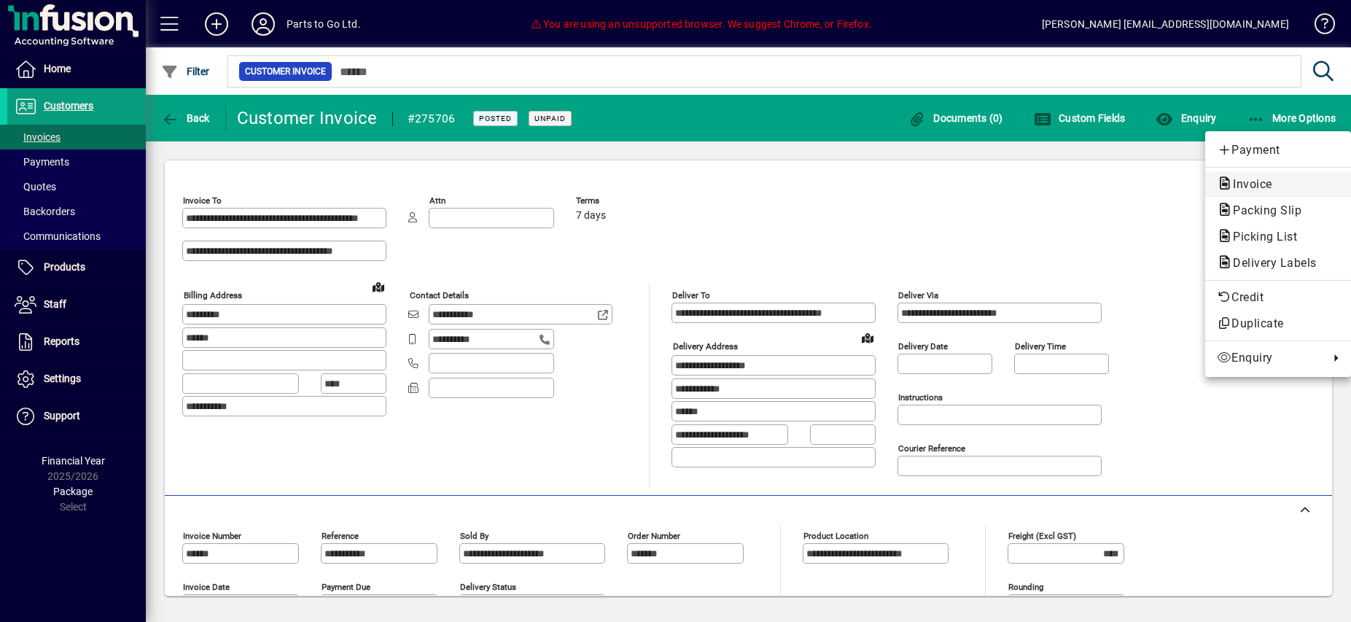
click at [1265, 181] on span "Invoice" at bounding box center [1248, 184] width 63 height 14
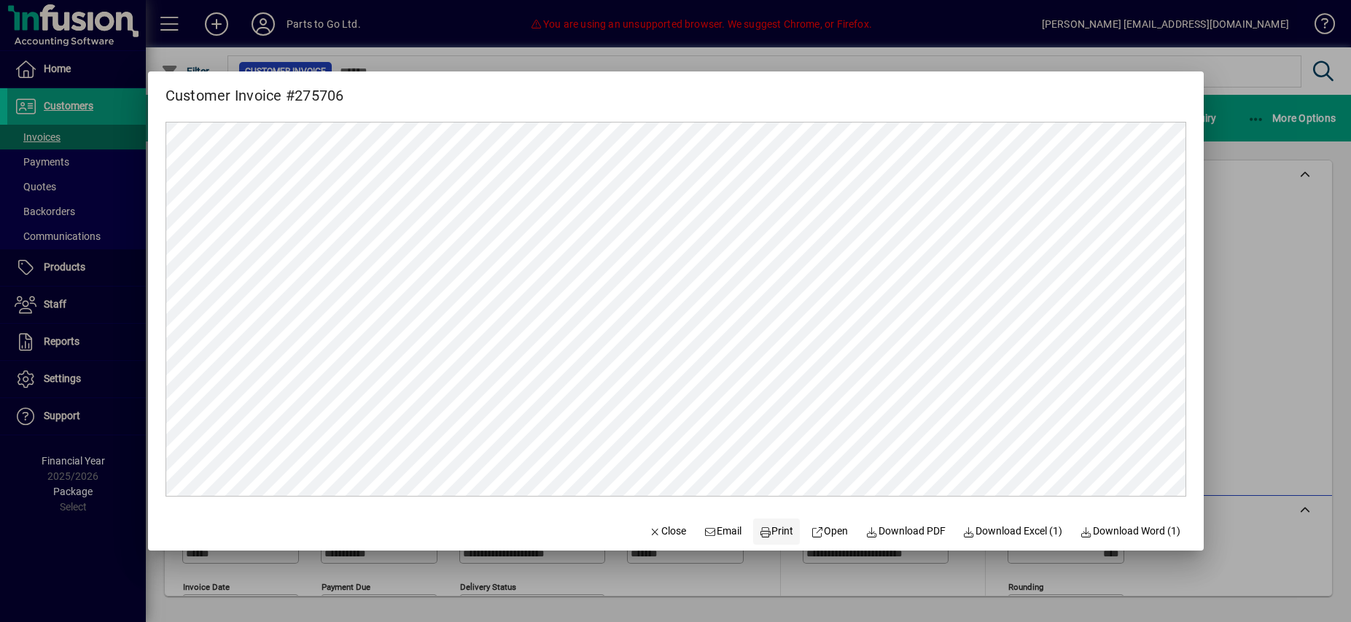
click at [765, 532] on span "Print" at bounding box center [776, 531] width 35 height 15
click at [649, 527] on icon "button" at bounding box center [655, 532] width 13 height 10
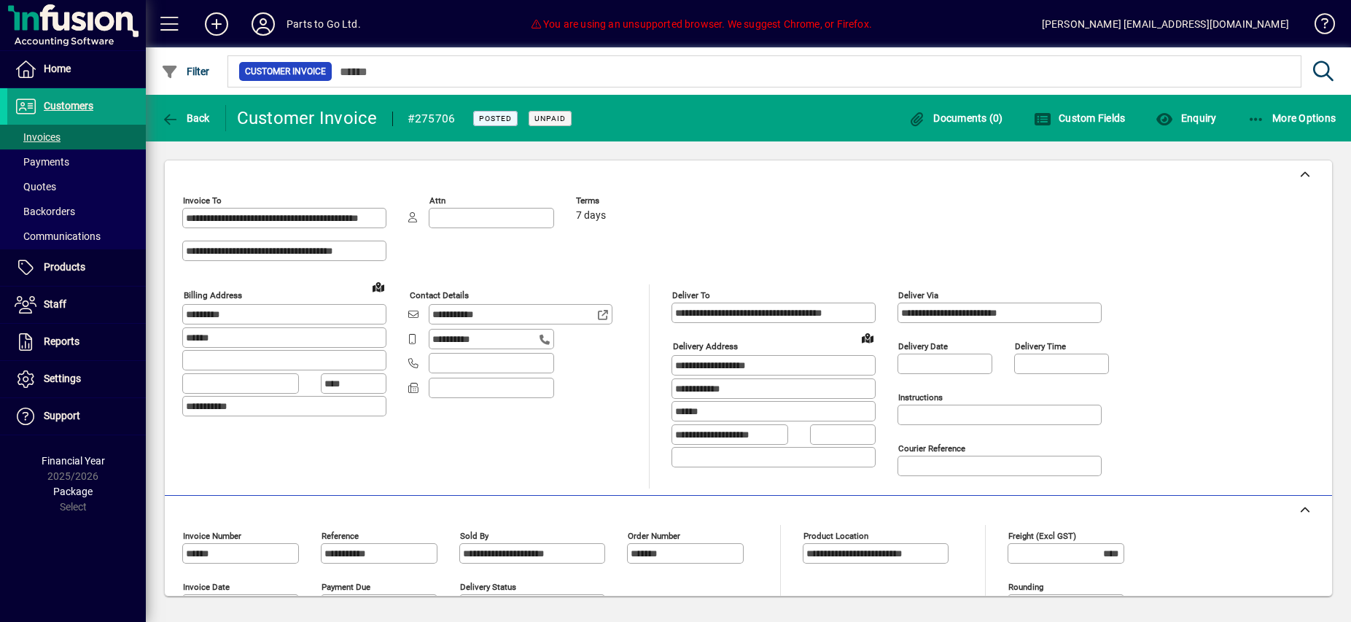
scroll to position [3, 0]
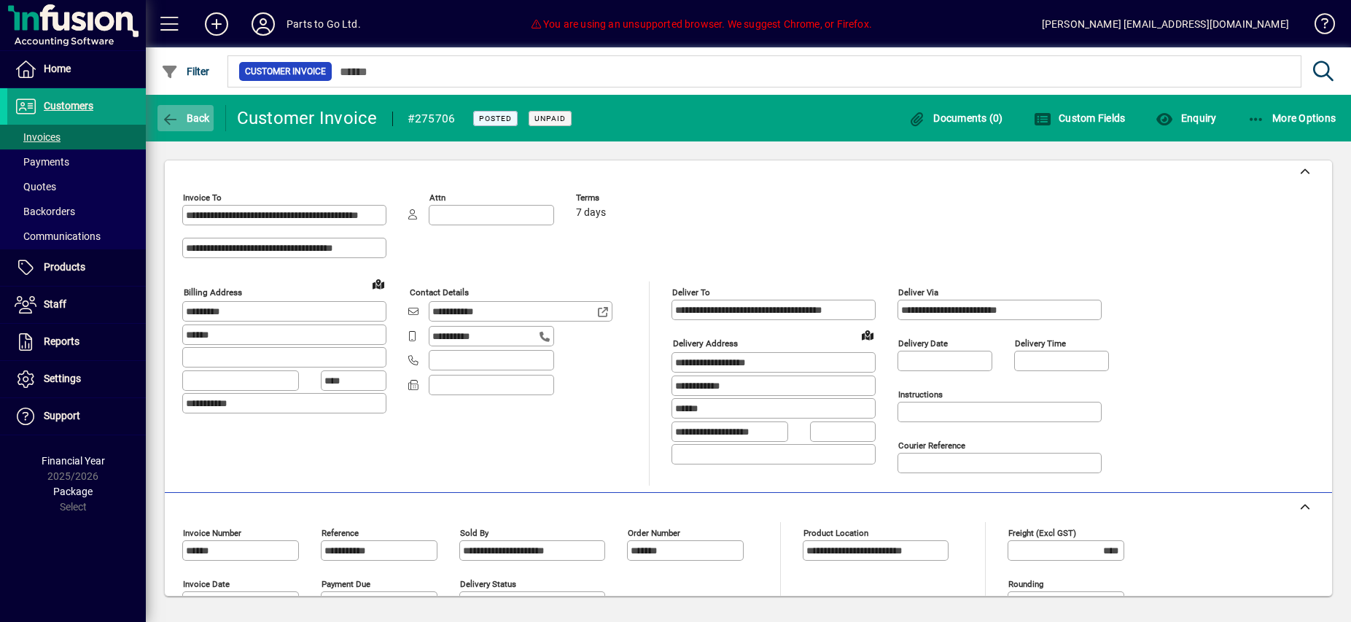
click at [167, 115] on icon "button" at bounding box center [170, 119] width 18 height 15
